Goal: Check status: Check status

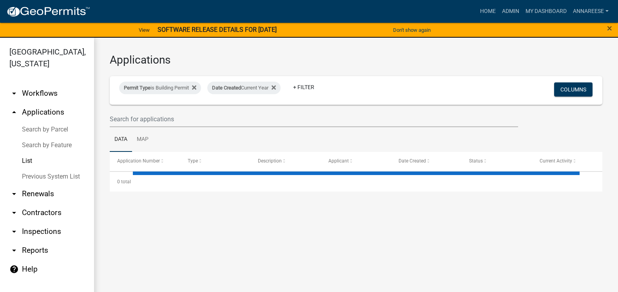
select select "3: 100"
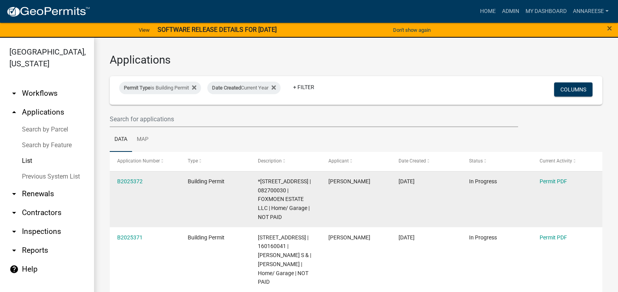
click at [131, 187] on datatable-body-cell "B2025372" at bounding box center [145, 199] width 71 height 56
click at [131, 181] on link "B2025372" at bounding box center [129, 181] width 25 height 6
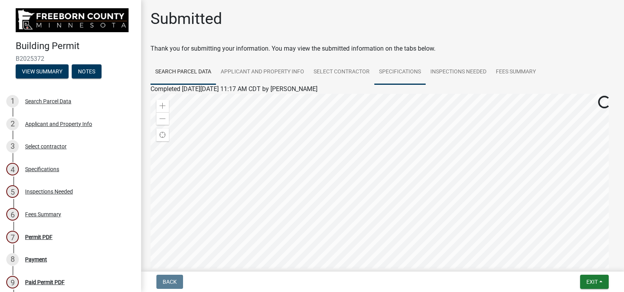
click at [410, 76] on link "Specifications" at bounding box center [399, 72] width 51 height 25
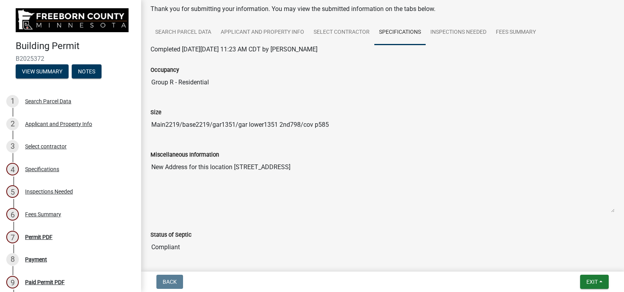
scroll to position [39, 0]
drag, startPoint x: 332, startPoint y: 123, endPoint x: 153, endPoint y: 127, distance: 178.4
click at [153, 127] on input "Main2219/base2219/gar1351/gar lower1351 2nd798/cov p585" at bounding box center [382, 125] width 464 height 16
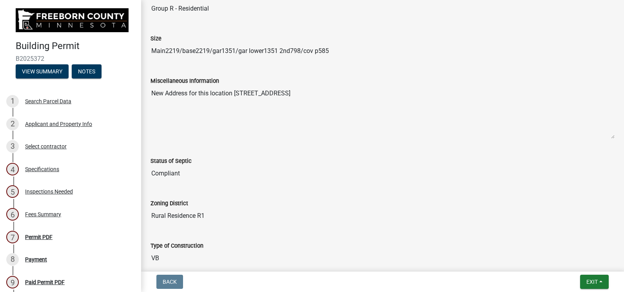
scroll to position [74, 0]
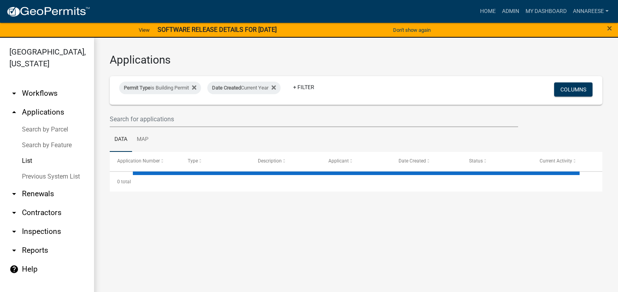
select select "3: 100"
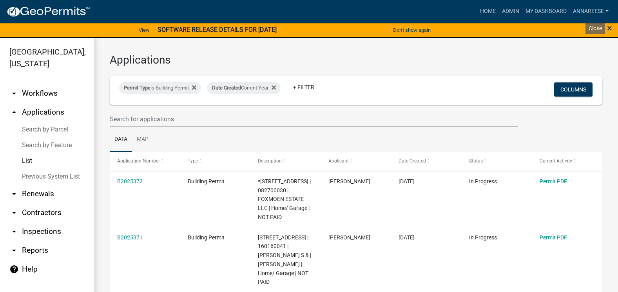
click at [607, 27] on span "×" at bounding box center [609, 28] width 5 height 11
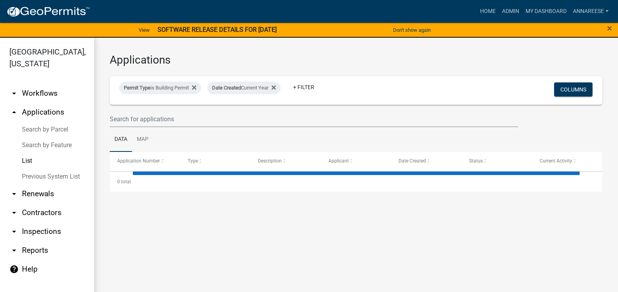
select select "3: 100"
